Goal: Information Seeking & Learning: Compare options

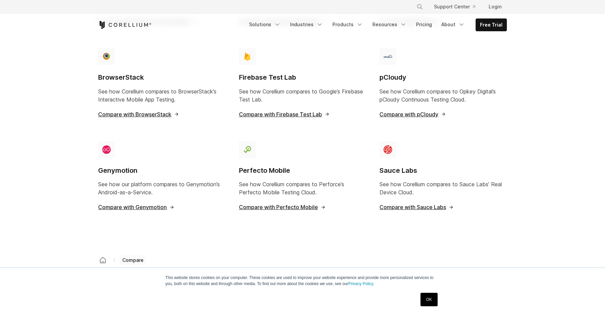
scroll to position [596, 0]
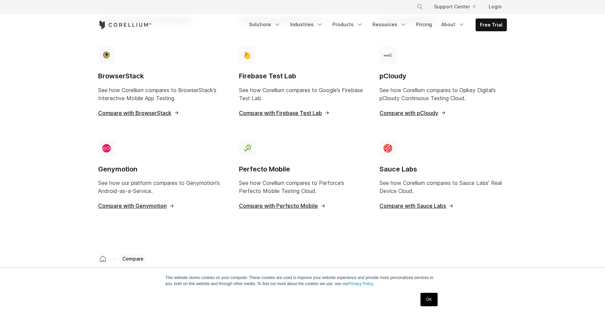
click at [124, 203] on span "Compare with Genymotion" at bounding box center [136, 205] width 76 height 5
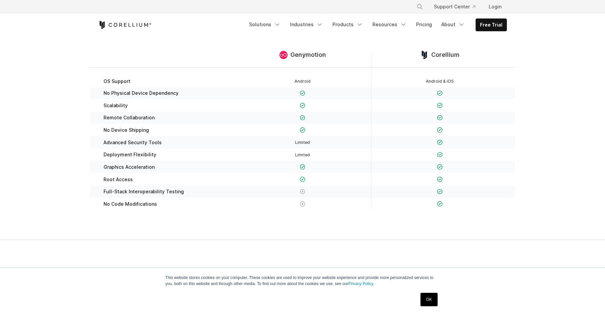
scroll to position [88, 0]
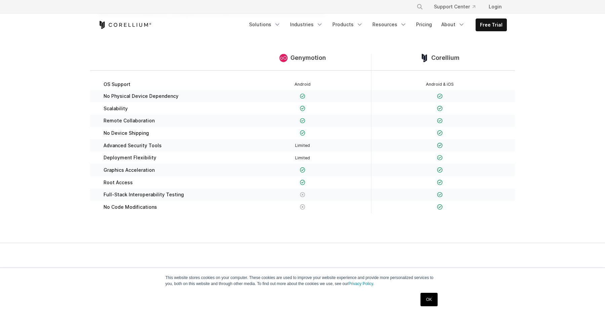
click at [33, 144] on section "Genymotion Corellium OS Support Android Android & iOS No Physical Device Depend…" at bounding box center [302, 133] width 605 height 222
click at [111, 159] on span "Deployment Flexibility" at bounding box center [130, 158] width 53 height 6
drag, startPoint x: 111, startPoint y: 159, endPoint x: 136, endPoint y: 159, distance: 24.9
click at [136, 159] on span "Deployment Flexibility" at bounding box center [130, 158] width 53 height 6
click at [104, 196] on span "Full-Stack Interoperability Testing" at bounding box center [144, 195] width 80 height 6
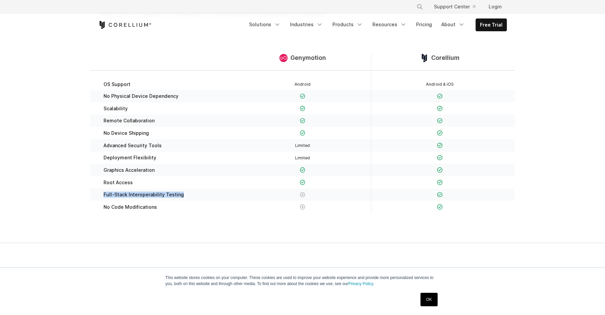
drag, startPoint x: 104, startPoint y: 196, endPoint x: 177, endPoint y: 196, distance: 72.6
click at [177, 196] on span "Full-Stack Interoperability Testing" at bounding box center [144, 195] width 80 height 6
click at [254, 185] on div at bounding box center [303, 182] width 124 height 7
